Goal: Information Seeking & Learning: Learn about a topic

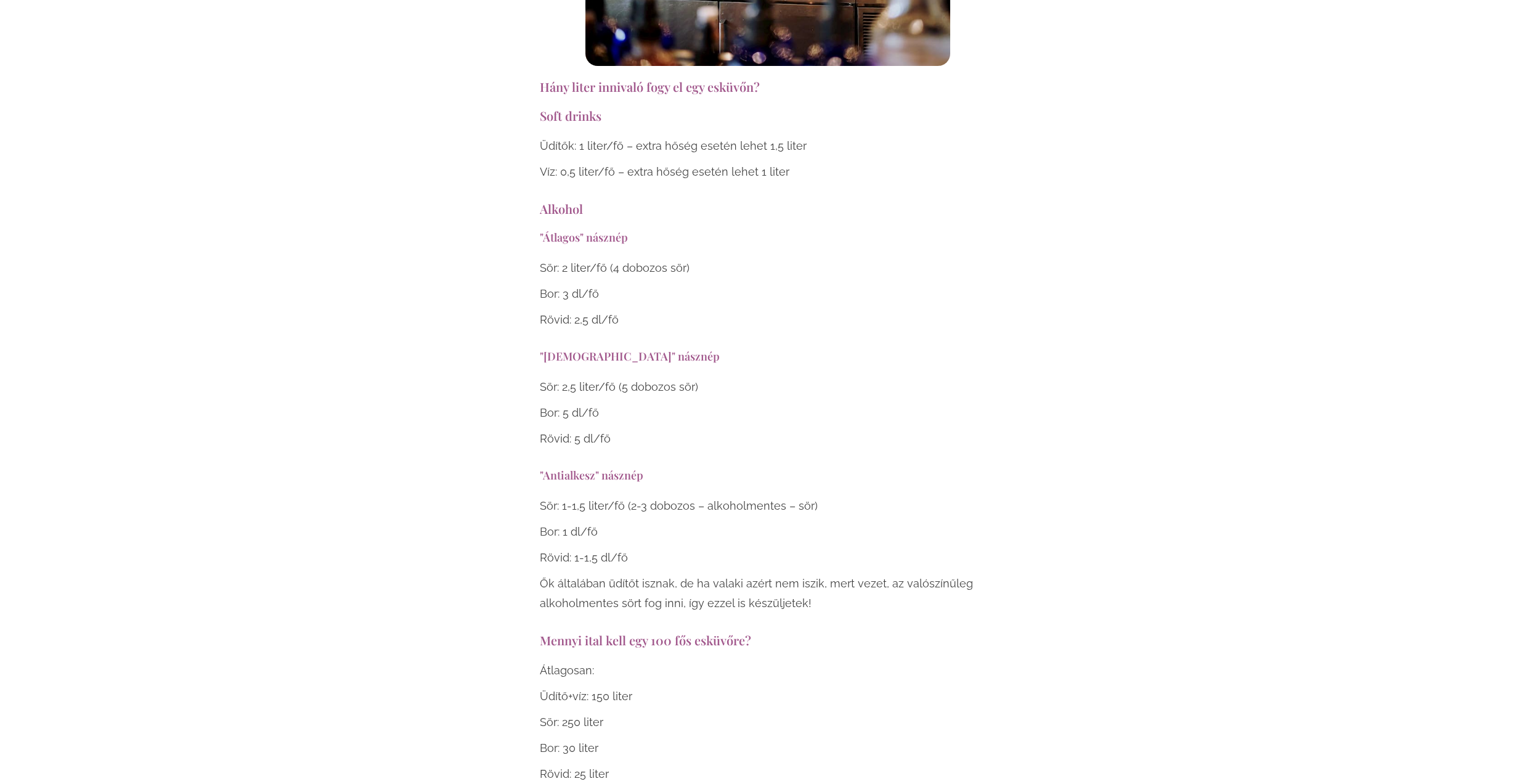
scroll to position [4005, 0]
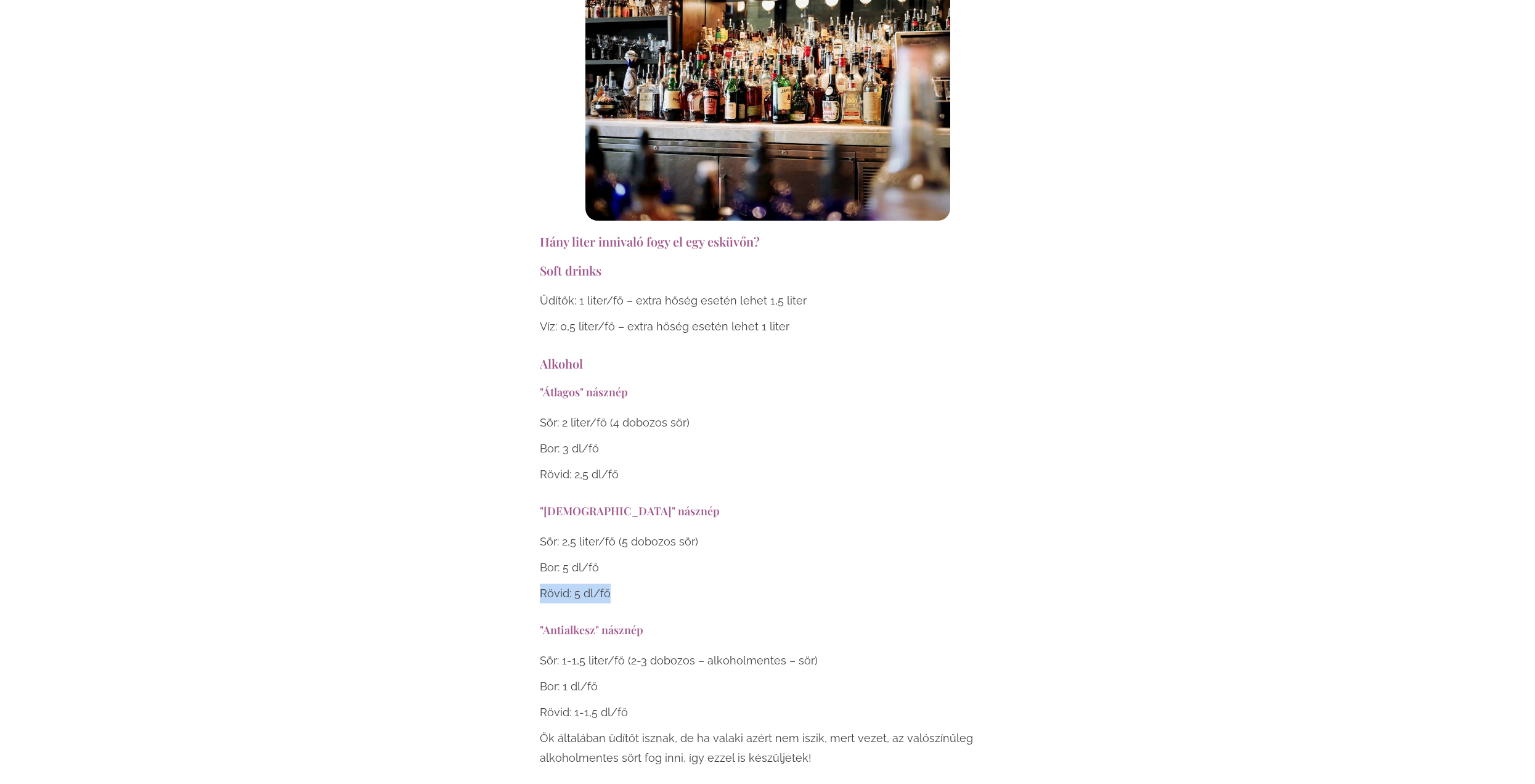
drag, startPoint x: 620, startPoint y: 535, endPoint x: 538, endPoint y: 530, distance: 82.2
drag, startPoint x: 481, startPoint y: 591, endPoint x: 515, endPoint y: 560, distance: 46.0
